Goal: Transaction & Acquisition: Purchase product/service

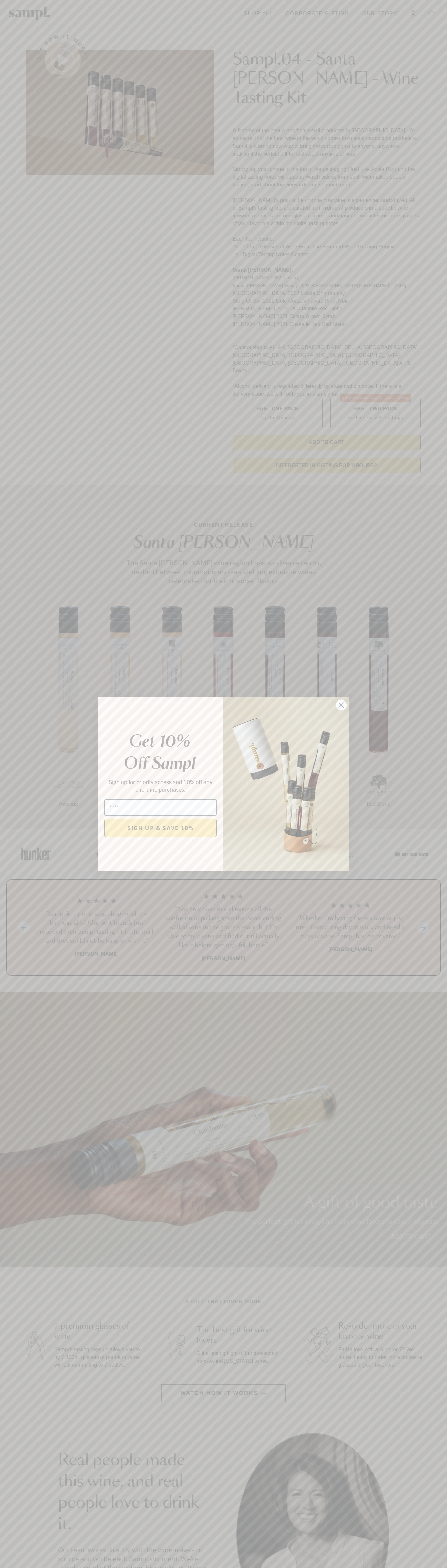
click at [341, 705] on icon "Close dialog" at bounding box center [341, 705] width 4 height 4
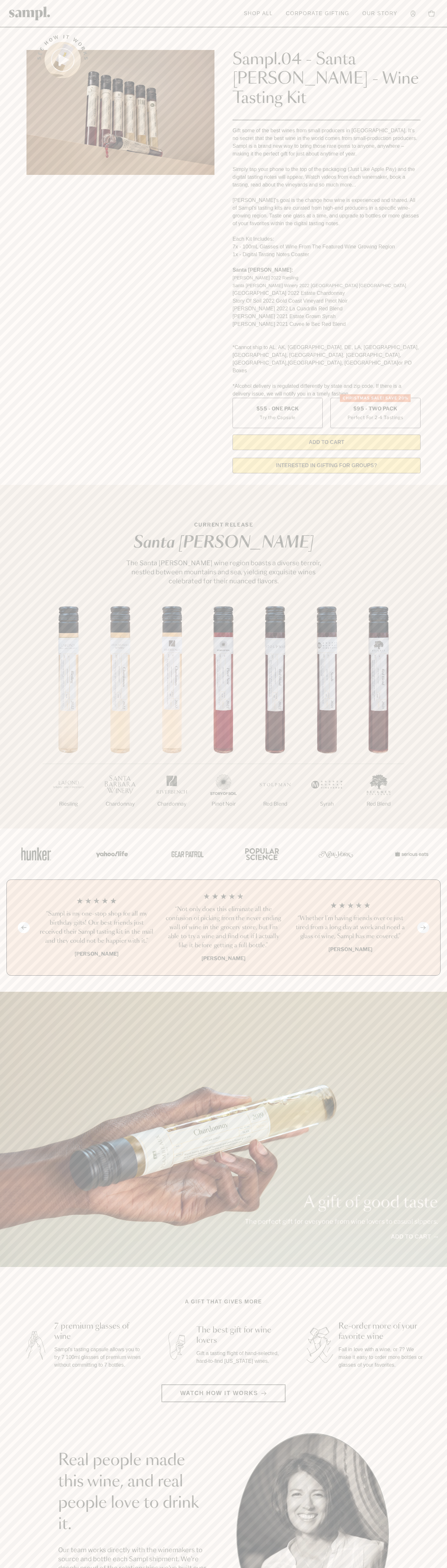
click at [412, 9] on link "Account" at bounding box center [412, 13] width 12 height 13
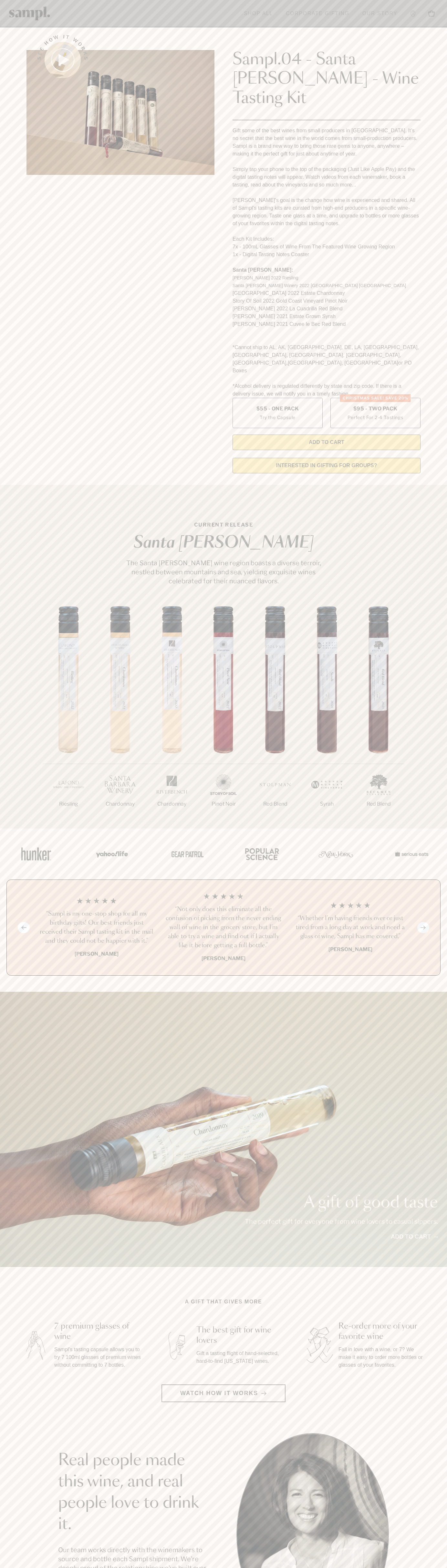
click at [279, 1567] on html "Skip to main content Toggle navigation menu Shop All Corporate Gifting Our Stor…" at bounding box center [224, 1304] width 447 height 2608
click at [3, 1506] on section "Real people made this wine, and real people love to drink it. Our team works di…" at bounding box center [224, 1533] width 447 height 201
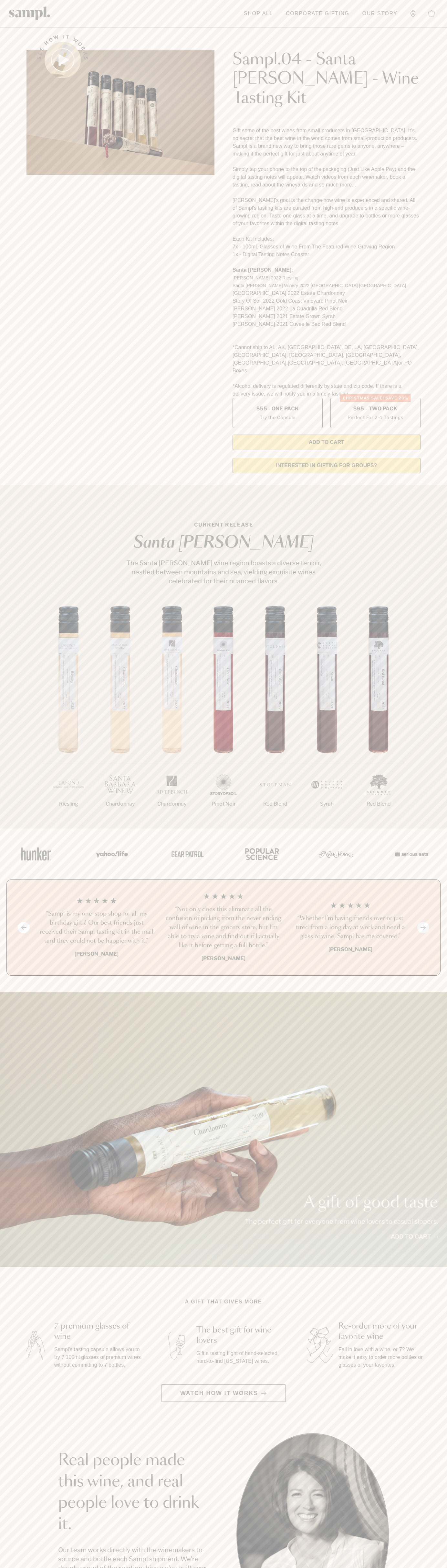
click at [375, 398] on label "Christmas SALE! Save 20% $95 - Two Pack Perfect For 2-4 Tastings" at bounding box center [375, 413] width 90 height 30
